Goal: Learn about a topic

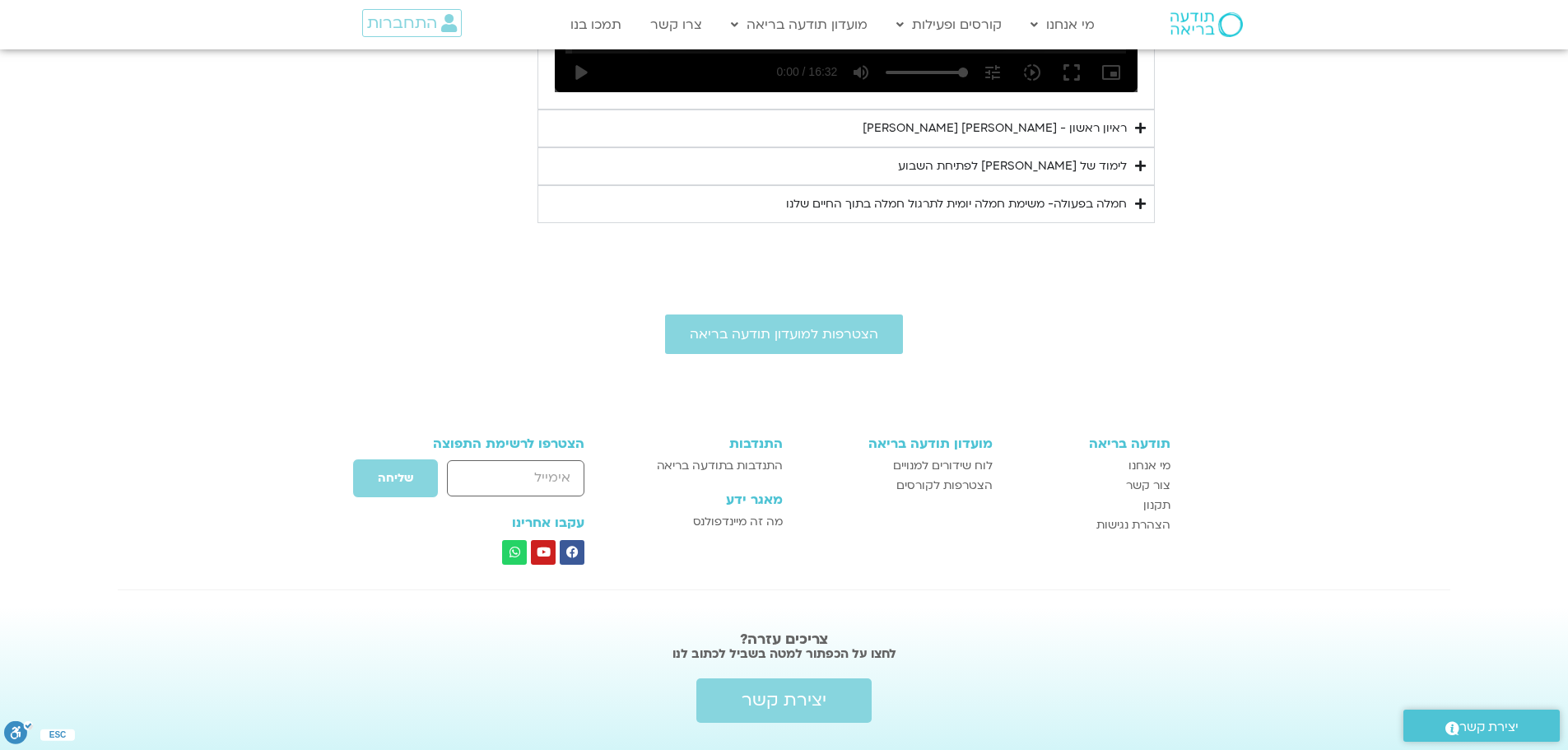
scroll to position [1270, 0]
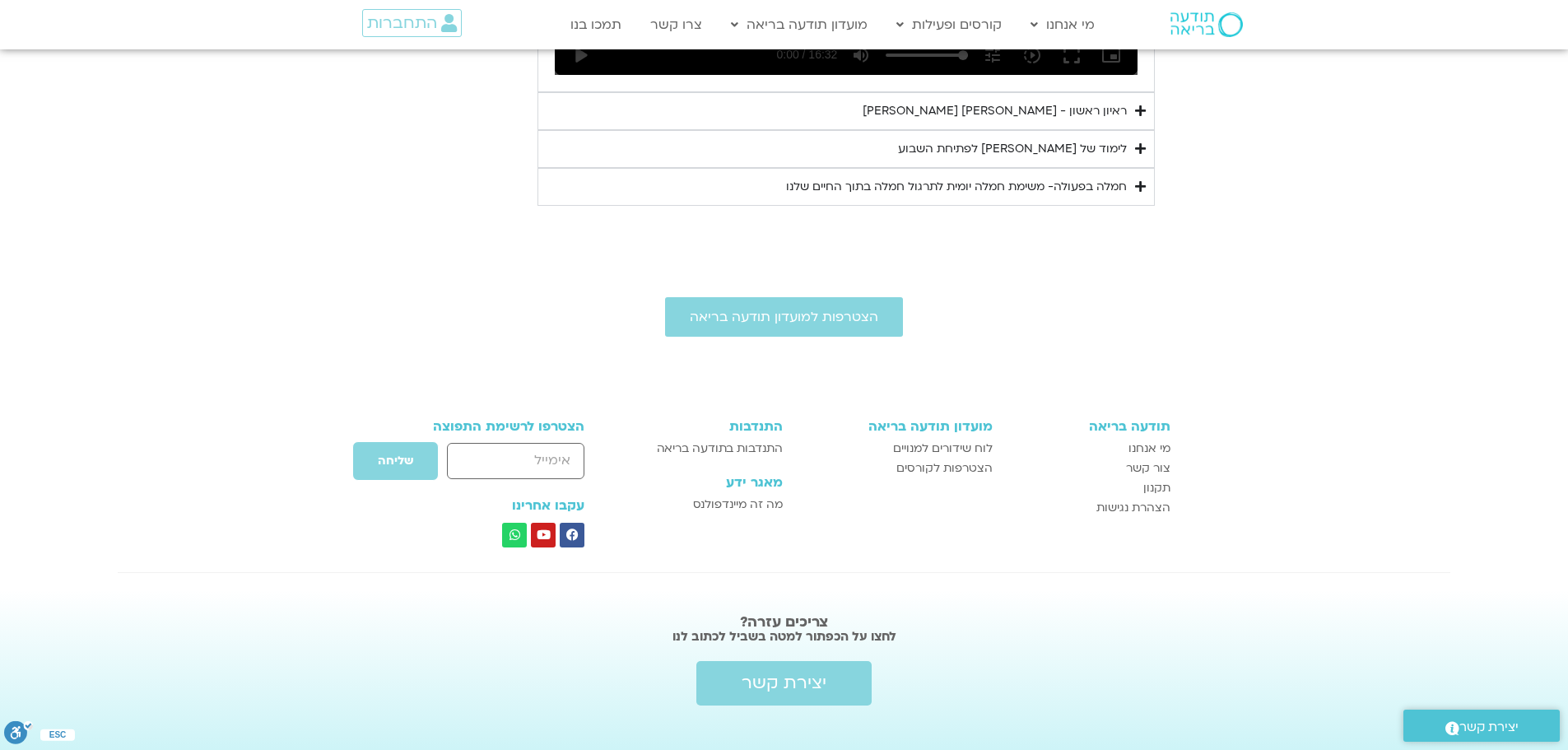
drag, startPoint x: 1150, startPoint y: 7, endPoint x: 1313, endPoint y: 216, distance: 265.0
click at [1308, 222] on div "הצטרפות למועדון תודעה בריאה תודעה בריאה מי אנחנו [PERSON_NAME] קשר תקנון הצהרת …" at bounding box center [784, 496] width 1568 height 549
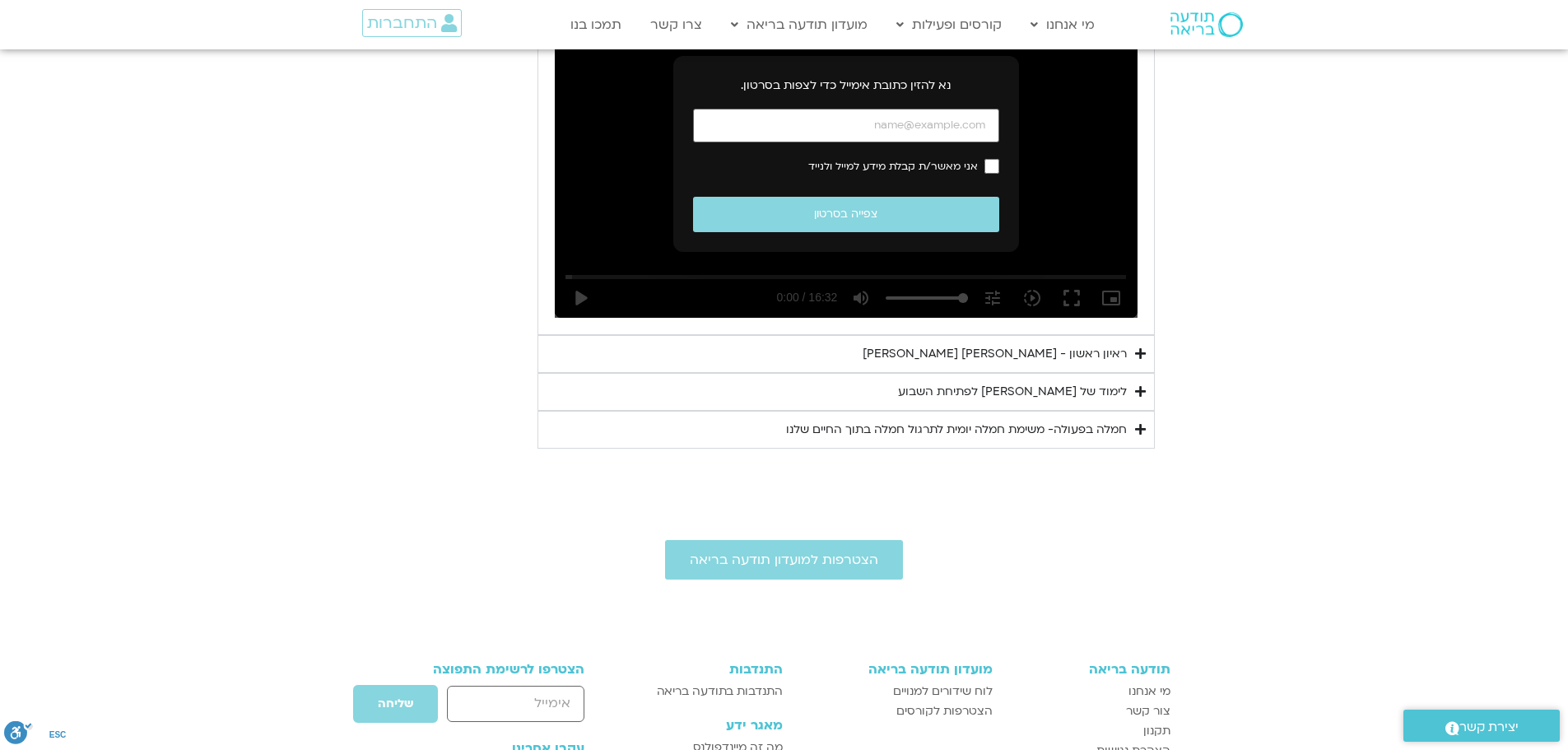
scroll to position [1023, 0]
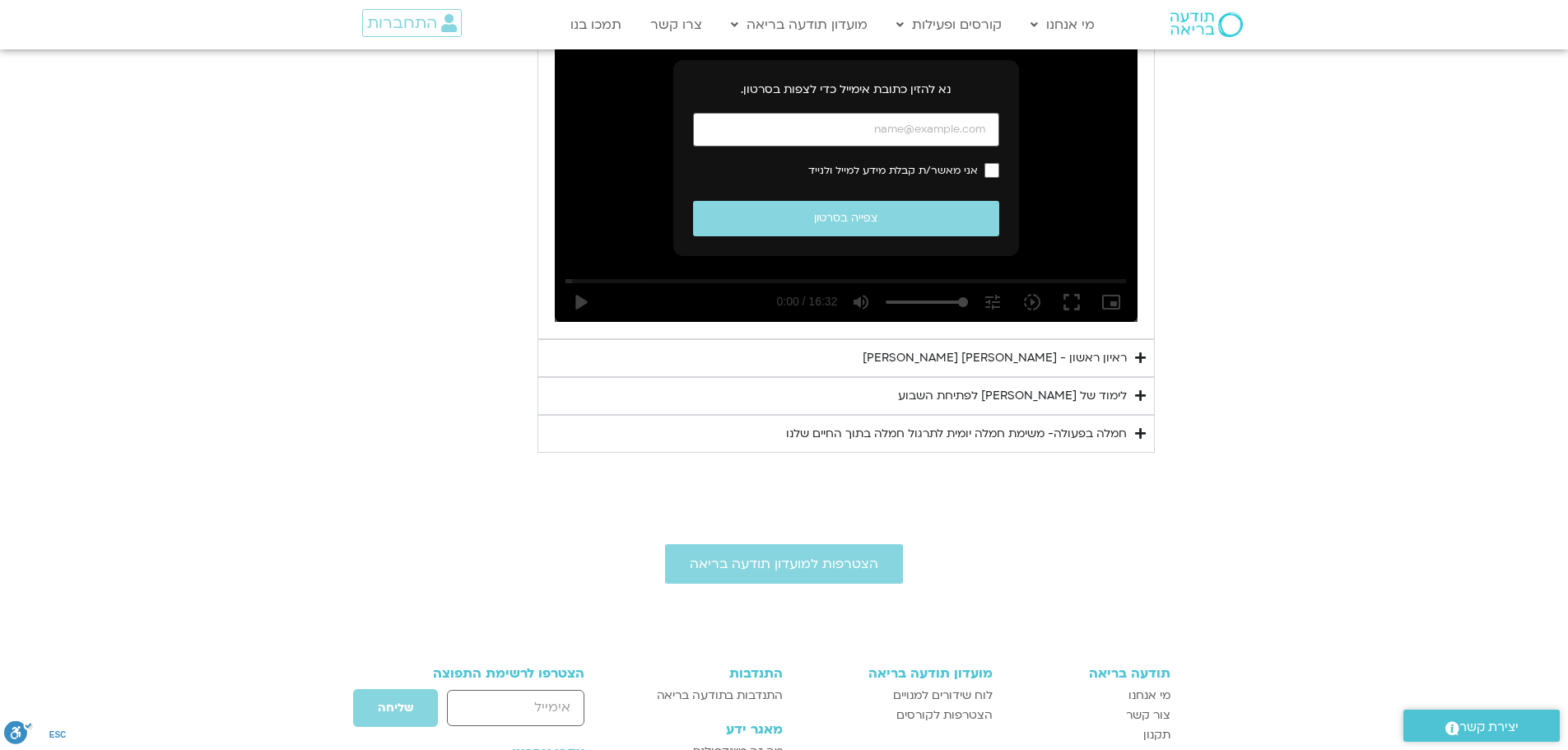
click at [1111, 424] on div "חמלה בפעולה- משימת חמלה יומית לתרגול חמלה בתוך החיים שלנו" at bounding box center [956, 434] width 340 height 20
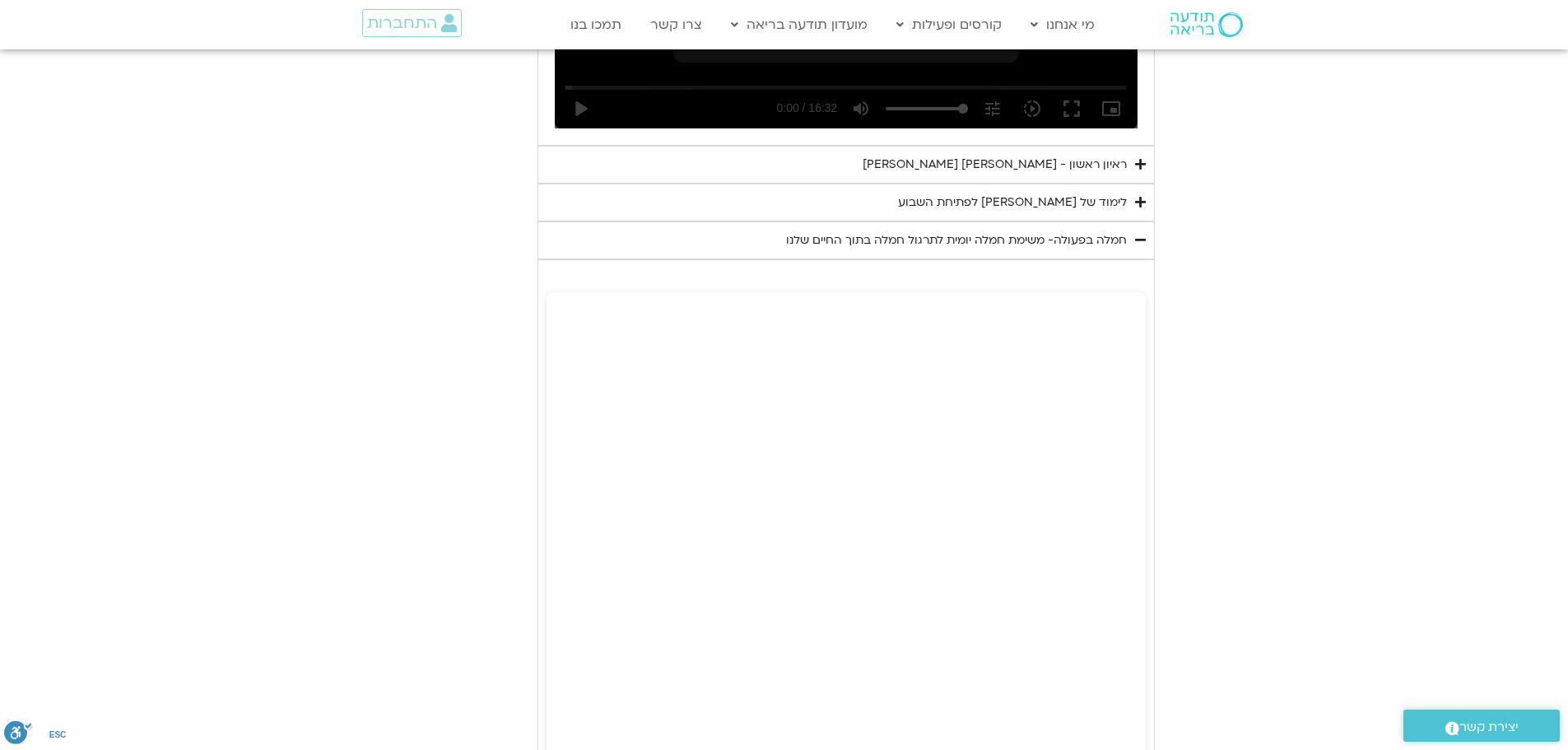
scroll to position [1106, 0]
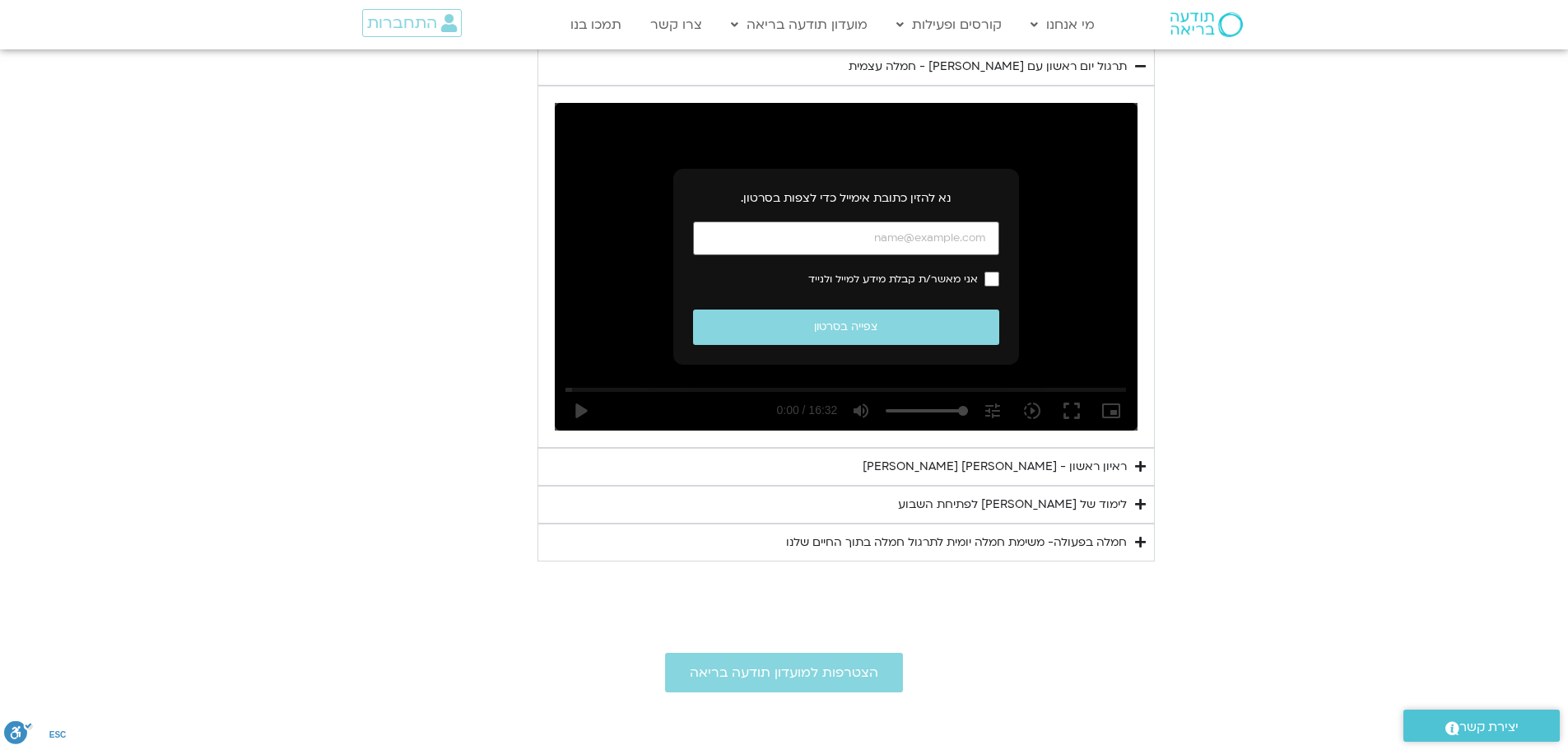
scroll to position [776, 0]
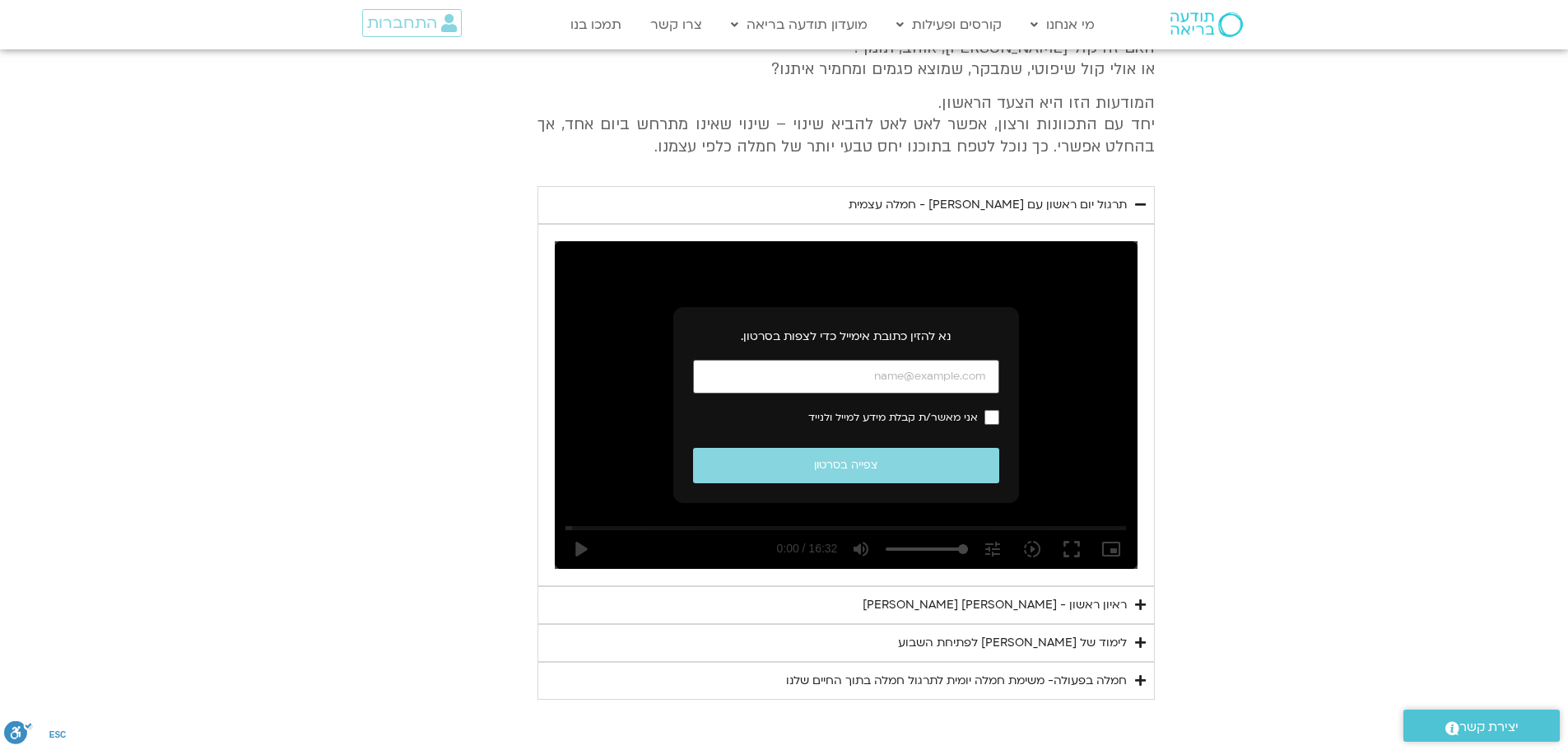
click at [1096, 671] on div "חמלה בפעולה- משימת חמלה יומית לתרגול חמלה בתוך החיים שלנו" at bounding box center [956, 681] width 340 height 20
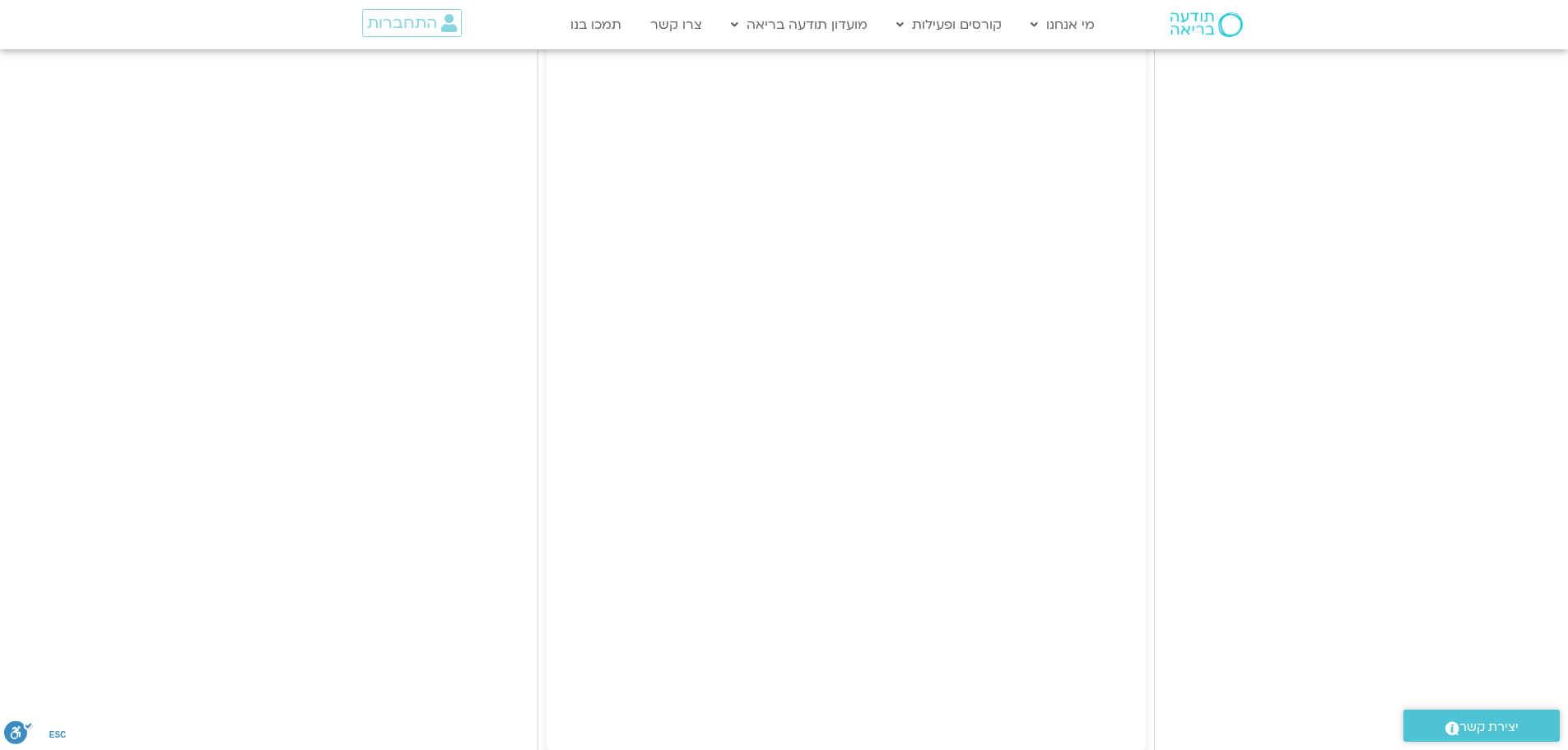
scroll to position [1764, 0]
